Goal: Navigation & Orientation: Find specific page/section

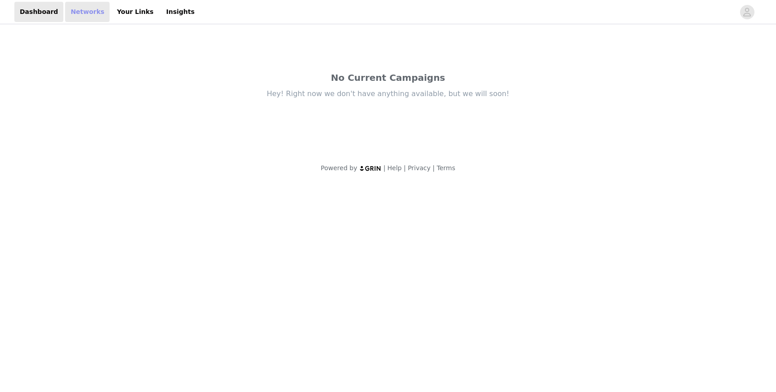
click at [85, 9] on link "Networks" at bounding box center [87, 12] width 44 height 20
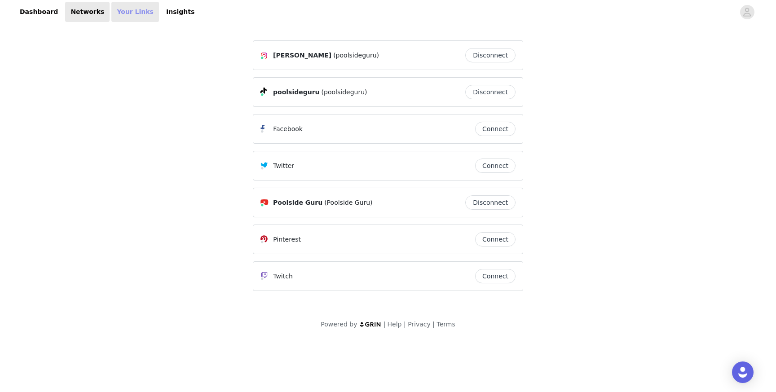
click at [119, 17] on link "Your Links" at bounding box center [135, 12] width 48 height 20
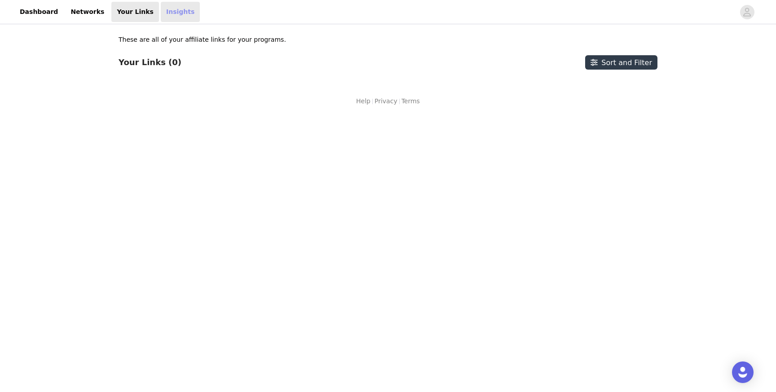
click at [180, 14] on link "Insights" at bounding box center [180, 12] width 39 height 20
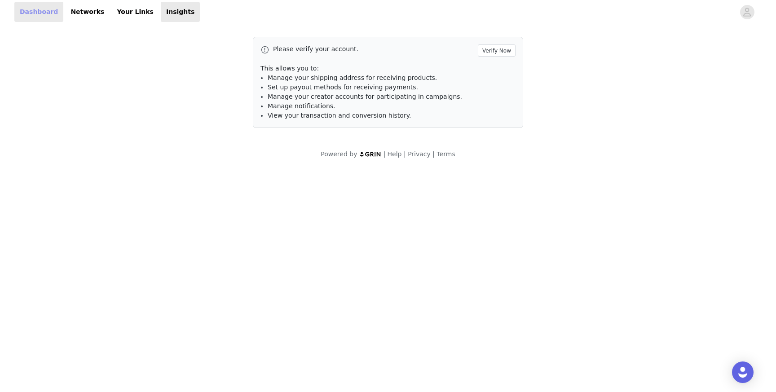
click at [26, 15] on link "Dashboard" at bounding box center [38, 12] width 49 height 20
